Goal: Transaction & Acquisition: Purchase product/service

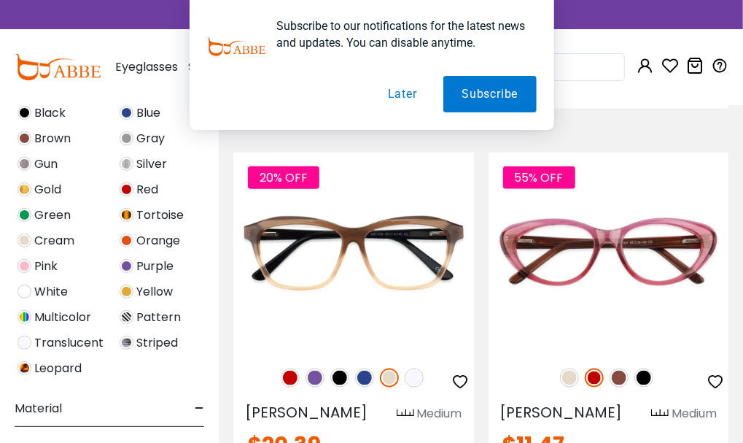
scroll to position [535, 0]
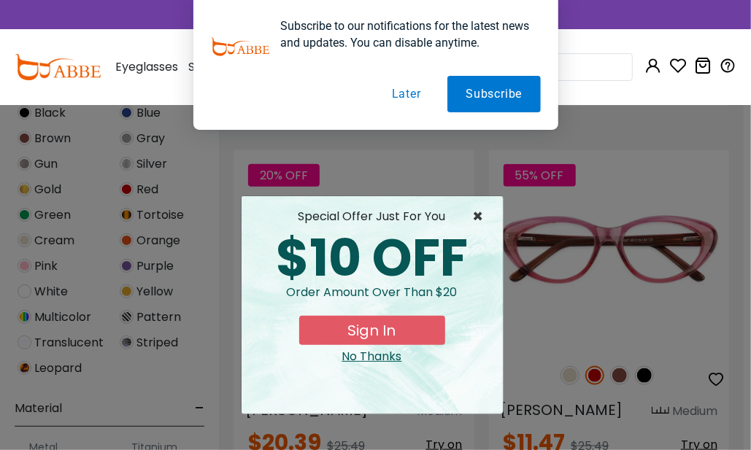
click at [476, 220] on span "×" at bounding box center [482, 217] width 18 height 18
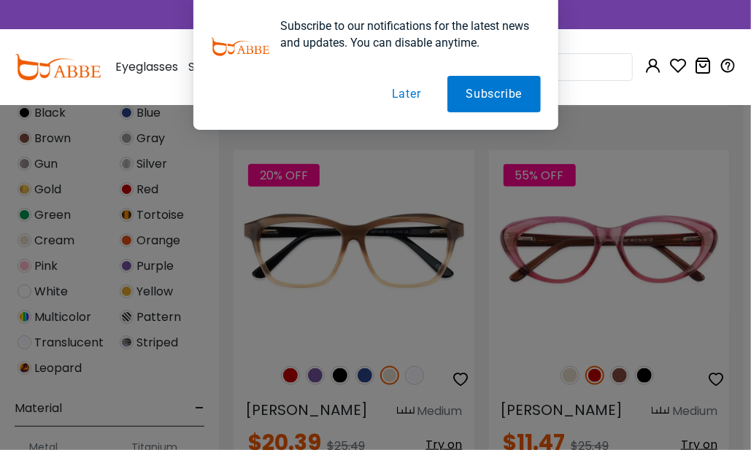
click at [476, 220] on div "× special offer just for you $10 OFF Order amount over than $20 Sign In No Than…" at bounding box center [372, 268] width 263 height 219
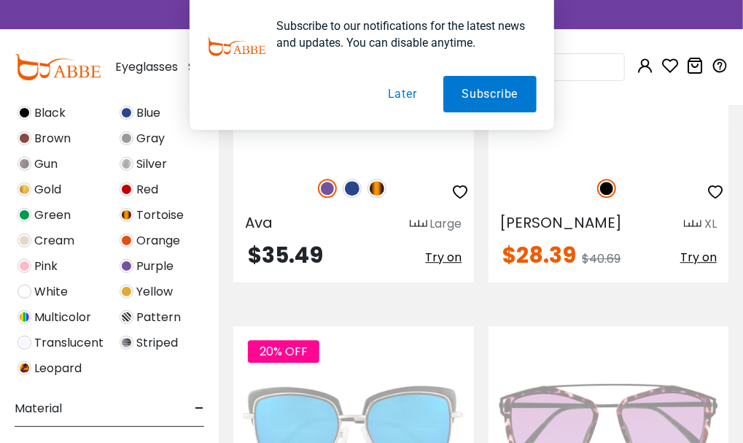
scroll to position [3695, 0]
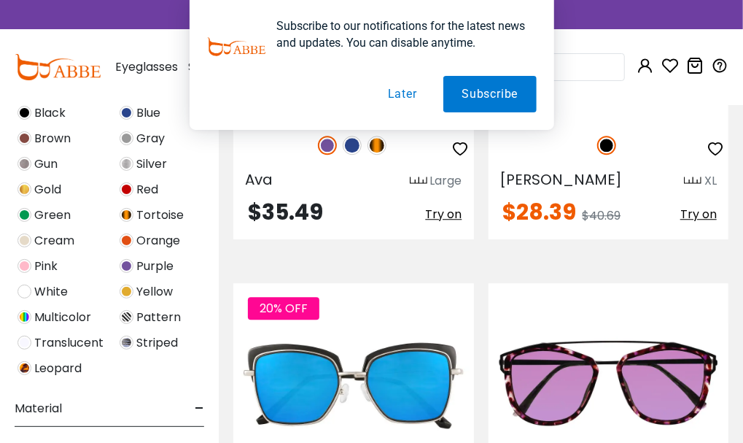
click at [409, 96] on button "Later" at bounding box center [403, 94] width 66 height 36
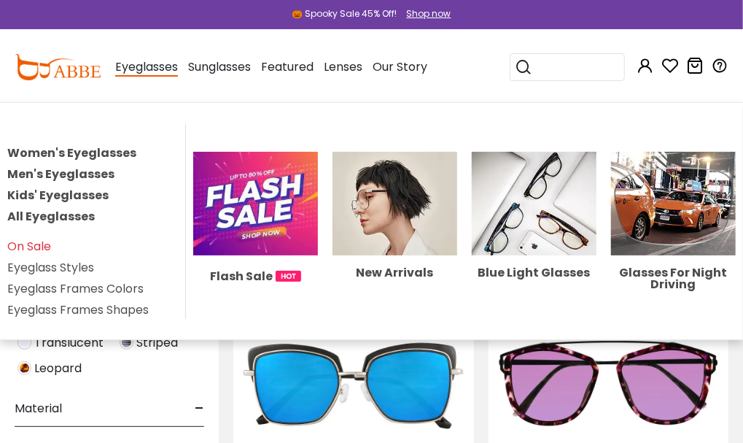
click at [178, 68] on span "Eyeglasses" at bounding box center [146, 67] width 63 height 18
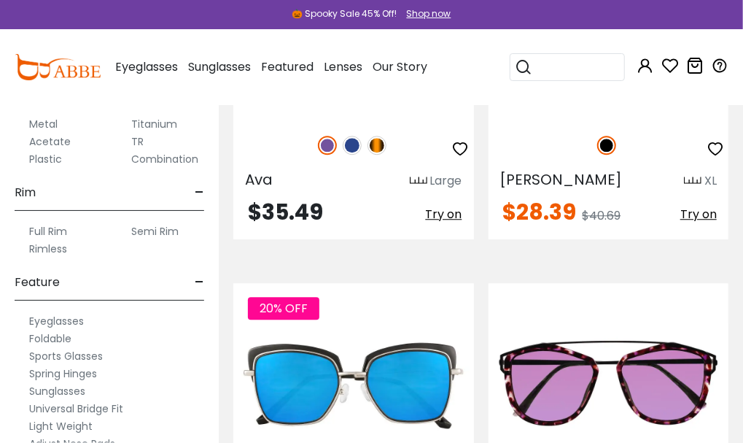
scroll to position [729, 0]
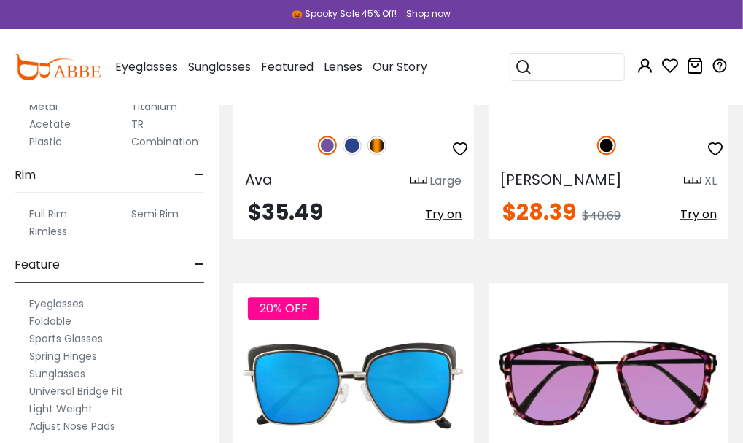
click at [54, 240] on label "Rimless" at bounding box center [48, 231] width 38 height 18
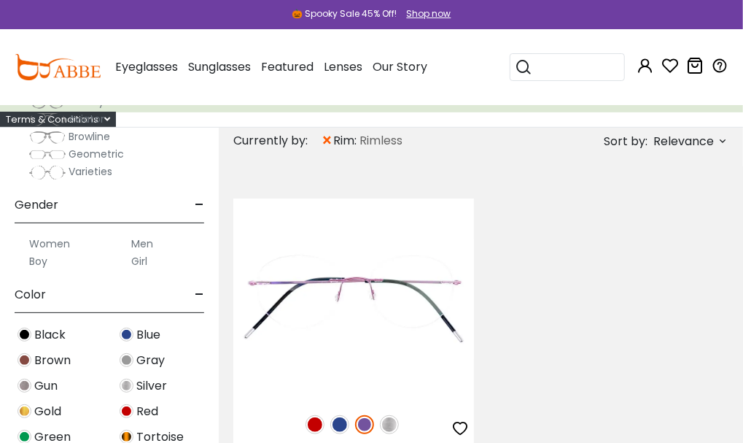
scroll to position [194, 0]
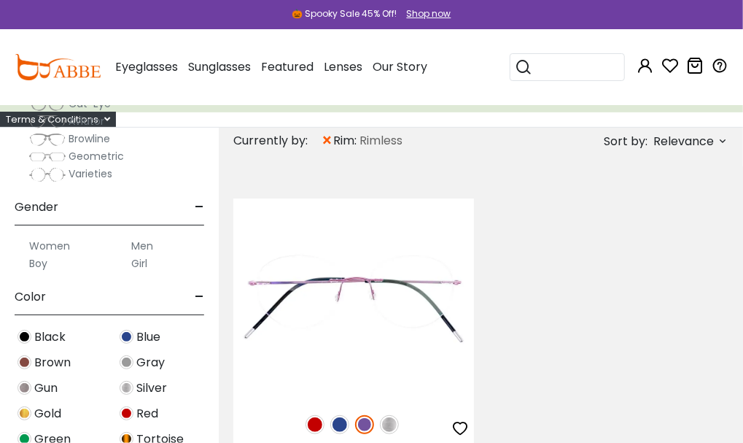
click at [143, 255] on label "Men" at bounding box center [142, 246] width 22 height 18
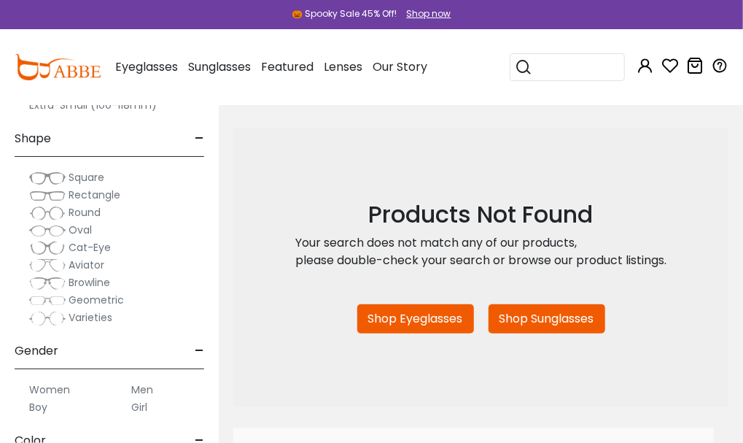
scroll to position [48, 0]
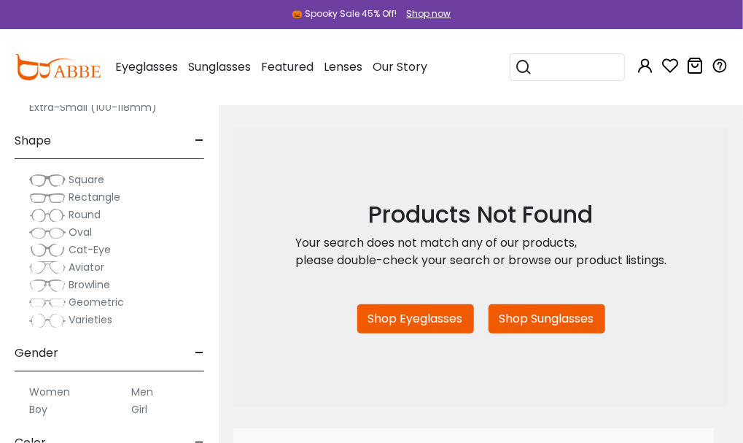
click at [89, 309] on span "Geometric" at bounding box center [96, 302] width 55 height 15
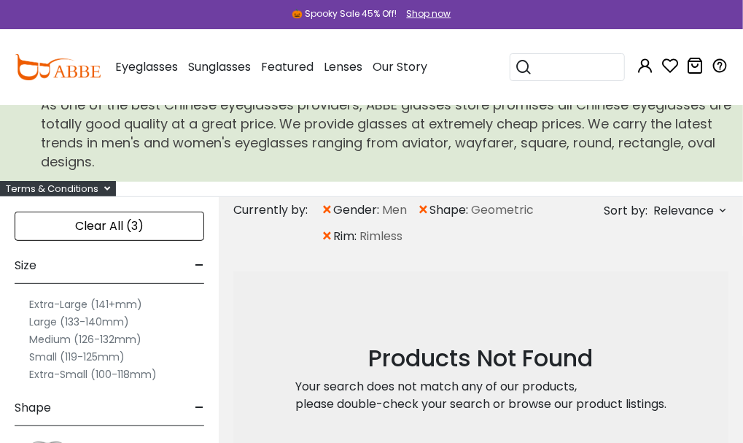
scroll to position [97, 0]
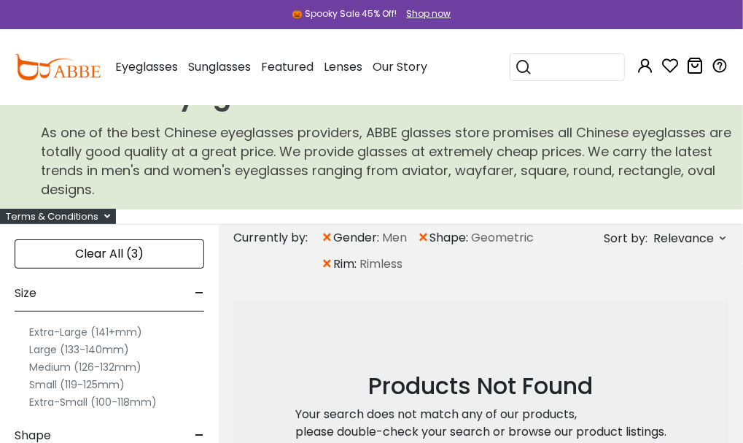
click at [330, 277] on span "×" at bounding box center [327, 264] width 12 height 26
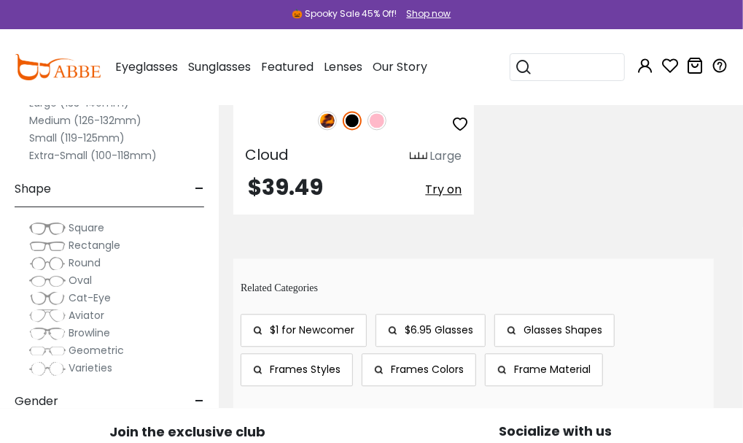
scroll to position [1313, 0]
